Goal: Book appointment/travel/reservation

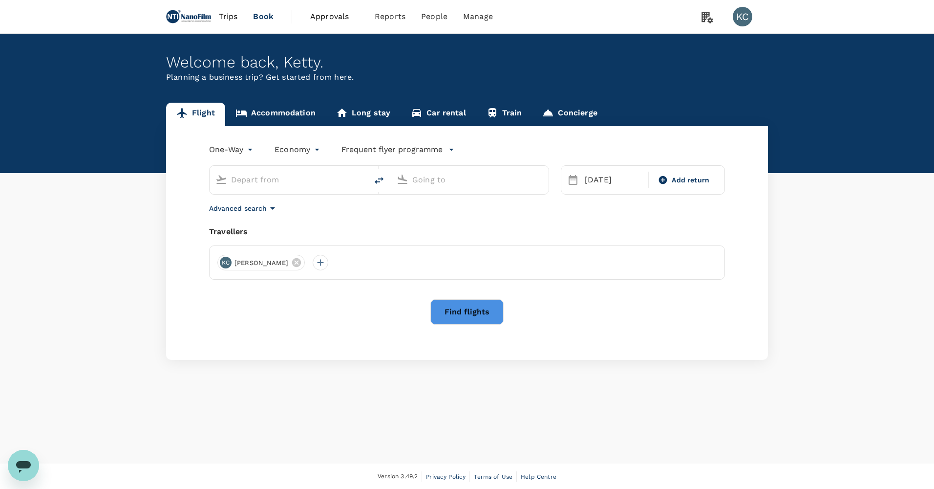
type input "Singapore Changi (SIN)"
type input "[GEOGRAPHIC_DATA], [GEOGRAPHIC_DATA] (any)"
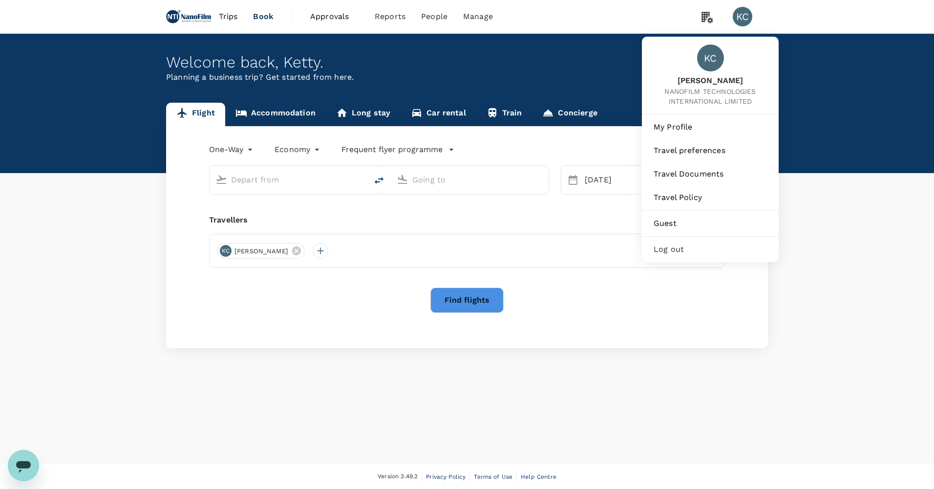
type input "Singapore Changi (SIN)"
type input "[GEOGRAPHIC_DATA], [GEOGRAPHIC_DATA] (any)"
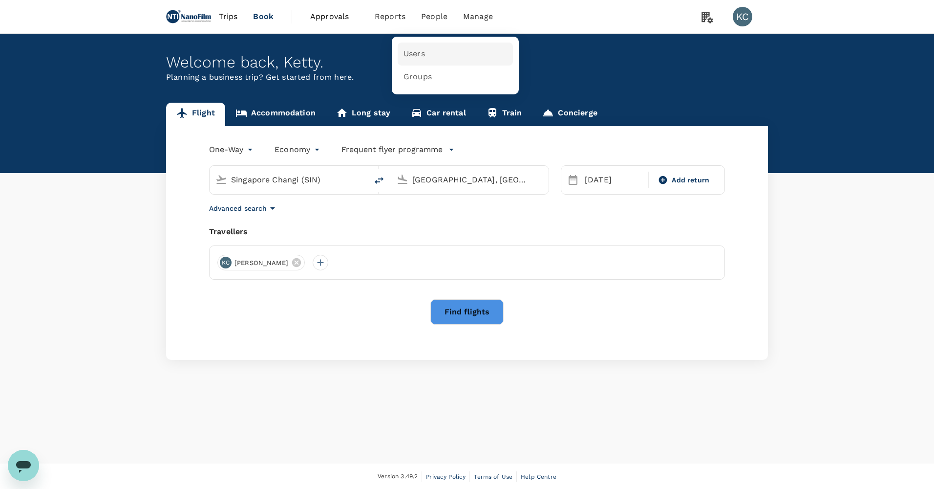
click at [415, 47] on link "Users" at bounding box center [455, 54] width 115 height 23
